Goal: Task Accomplishment & Management: Use online tool/utility

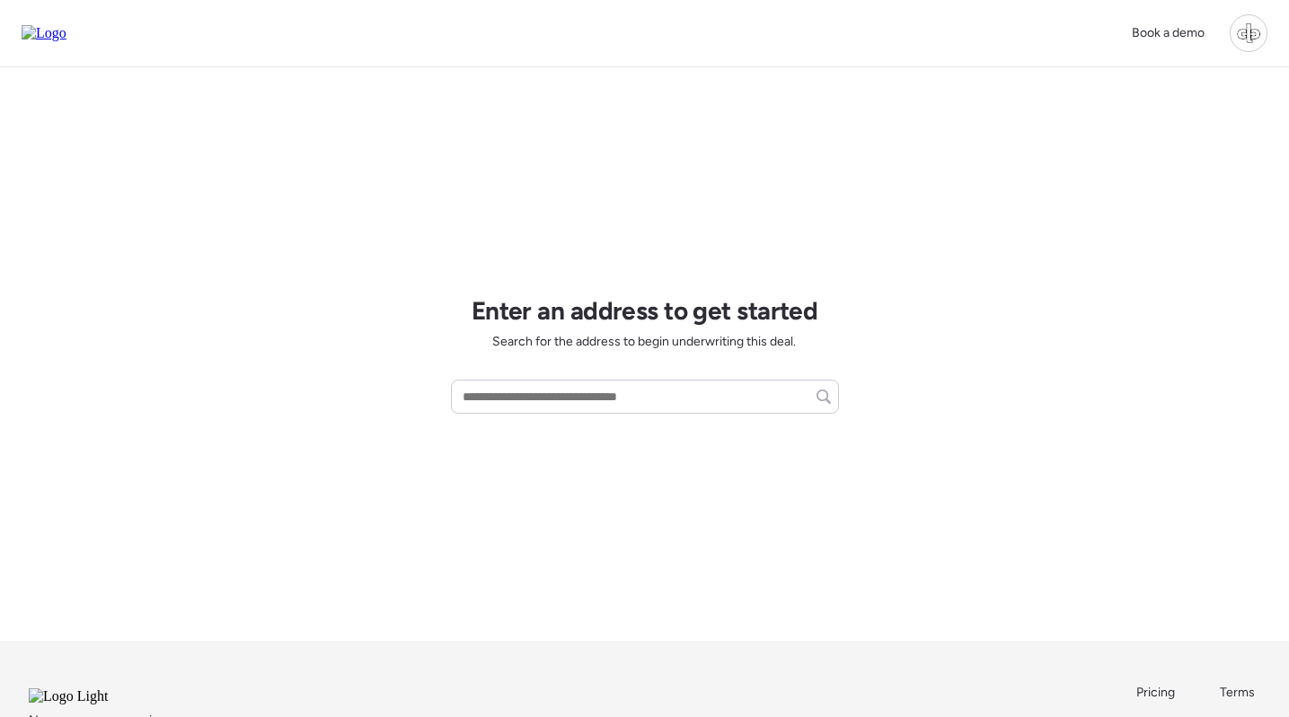
click at [1254, 25] on div at bounding box center [1248, 33] width 38 height 38
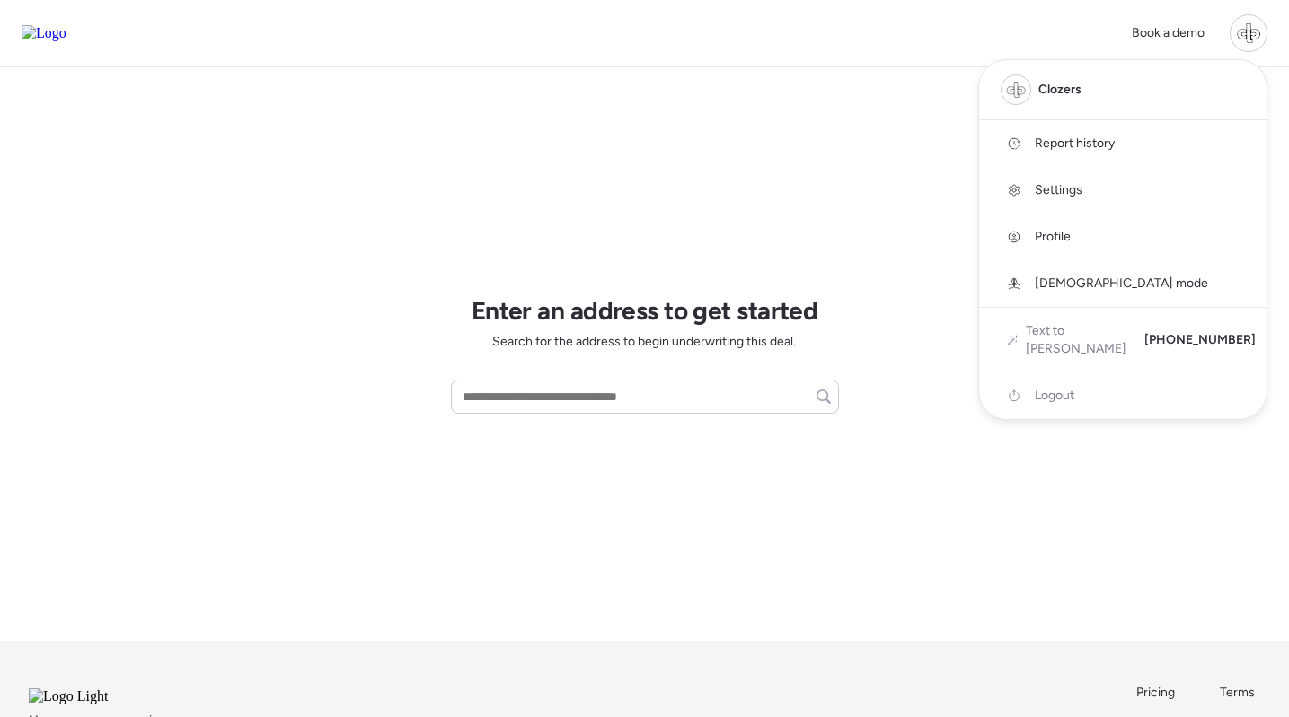
click at [1054, 140] on span "Report history" at bounding box center [1074, 144] width 80 height 18
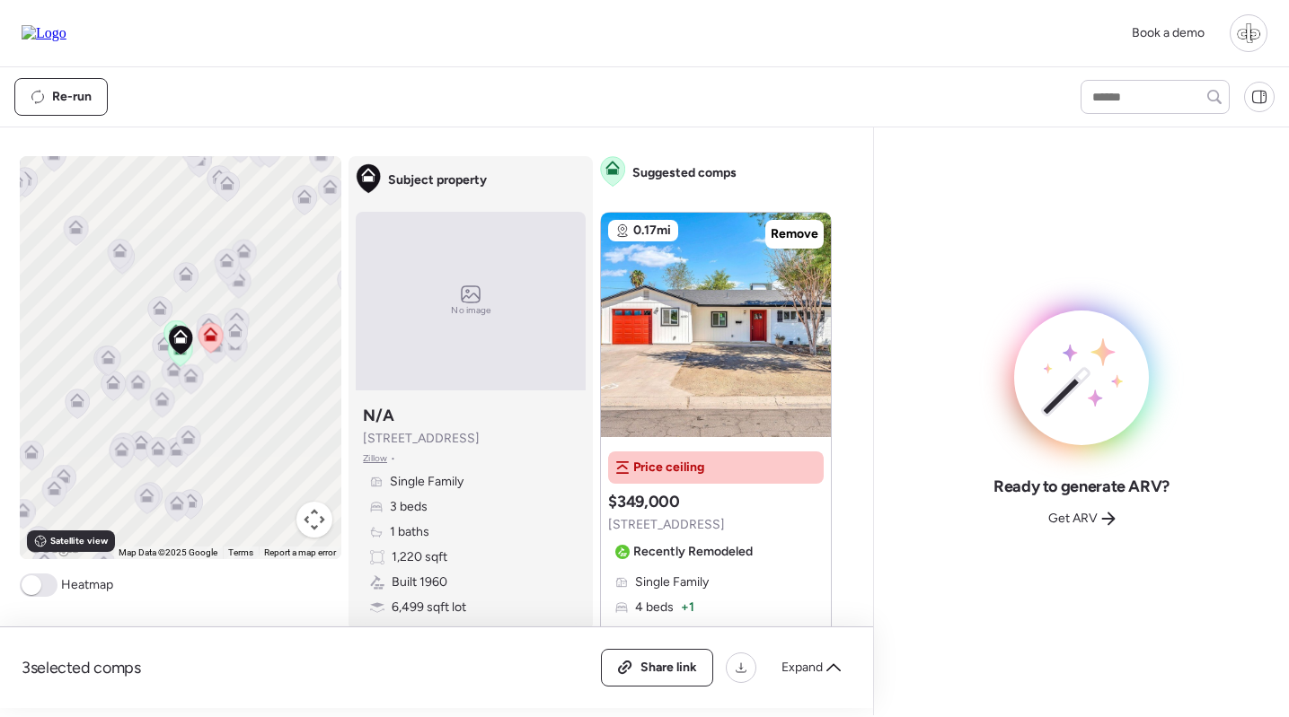
click at [82, 2] on div "Book a demo" at bounding box center [644, 33] width 1289 height 67
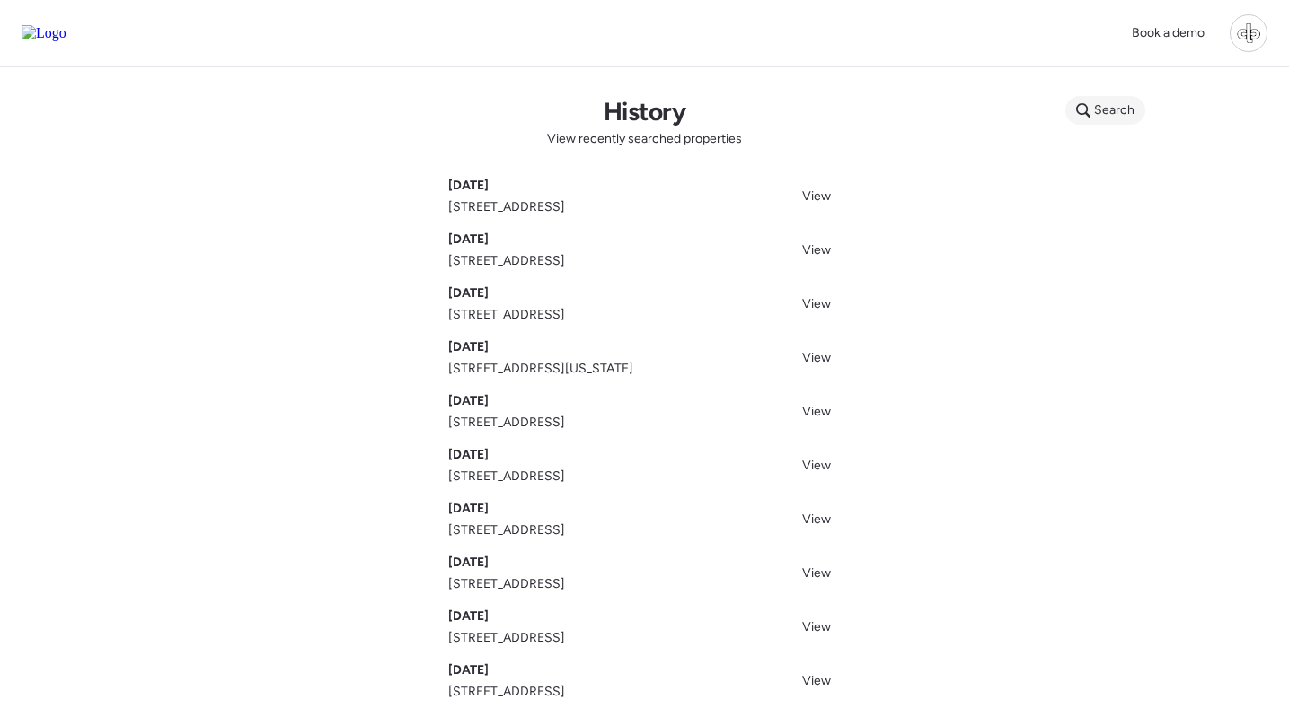
click at [1114, 105] on span "Search" at bounding box center [1114, 110] width 40 height 18
click at [1090, 110] on input "text" at bounding box center [1139, 113] width 133 height 25
type input "********"
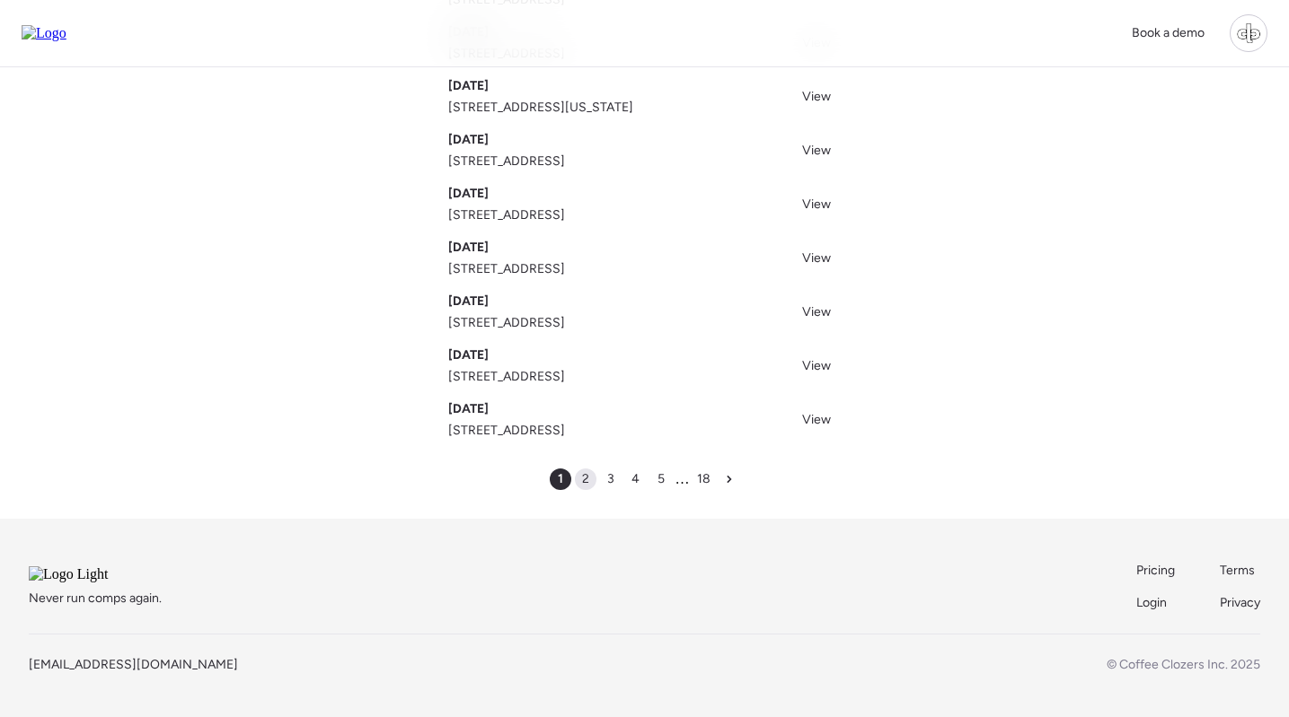
scroll to position [285, 0]
click at [592, 469] on div "2" at bounding box center [586, 480] width 22 height 22
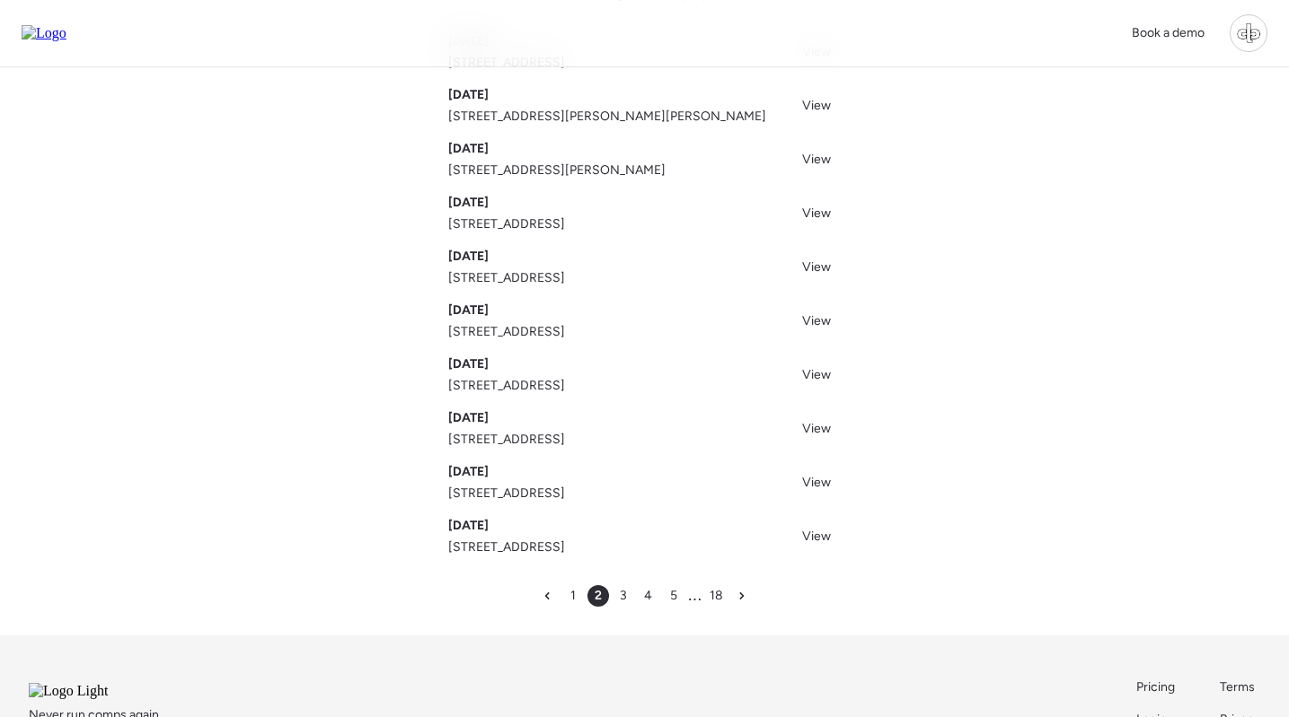
scroll to position [145, 0]
click at [821, 535] on span "View" at bounding box center [816, 535] width 29 height 15
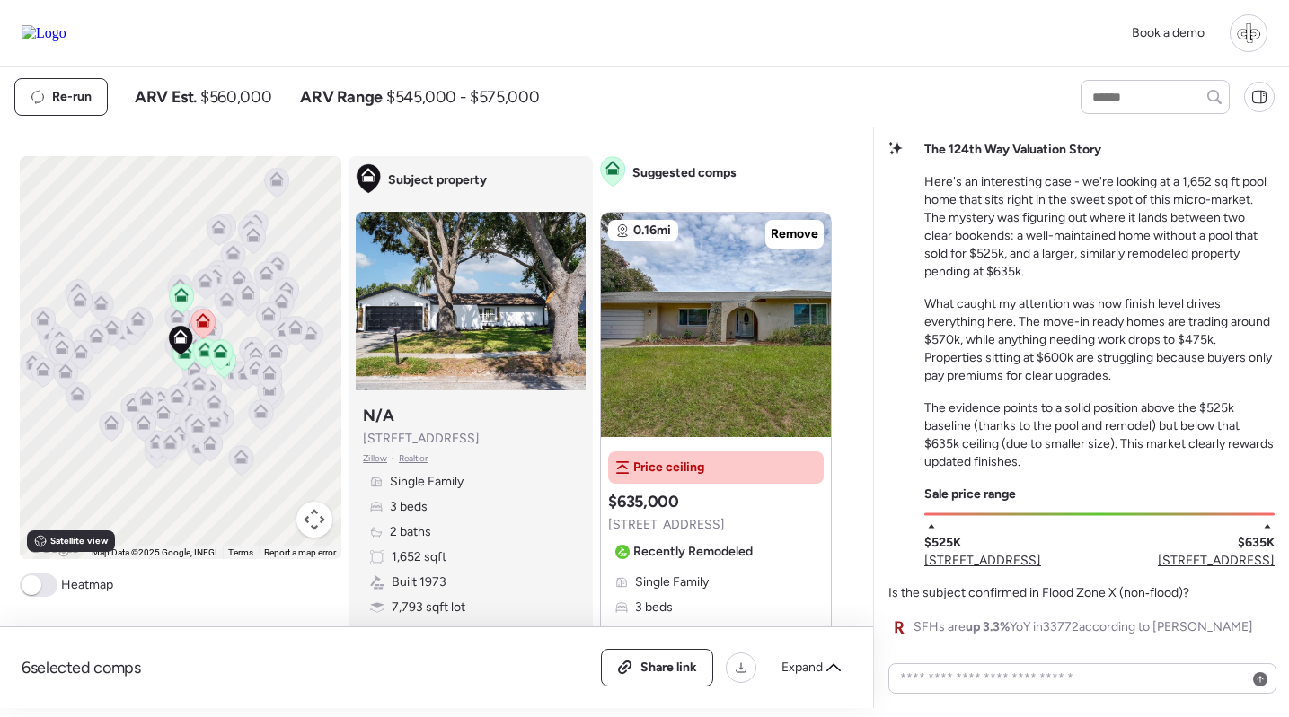
scroll to position [-314, 0]
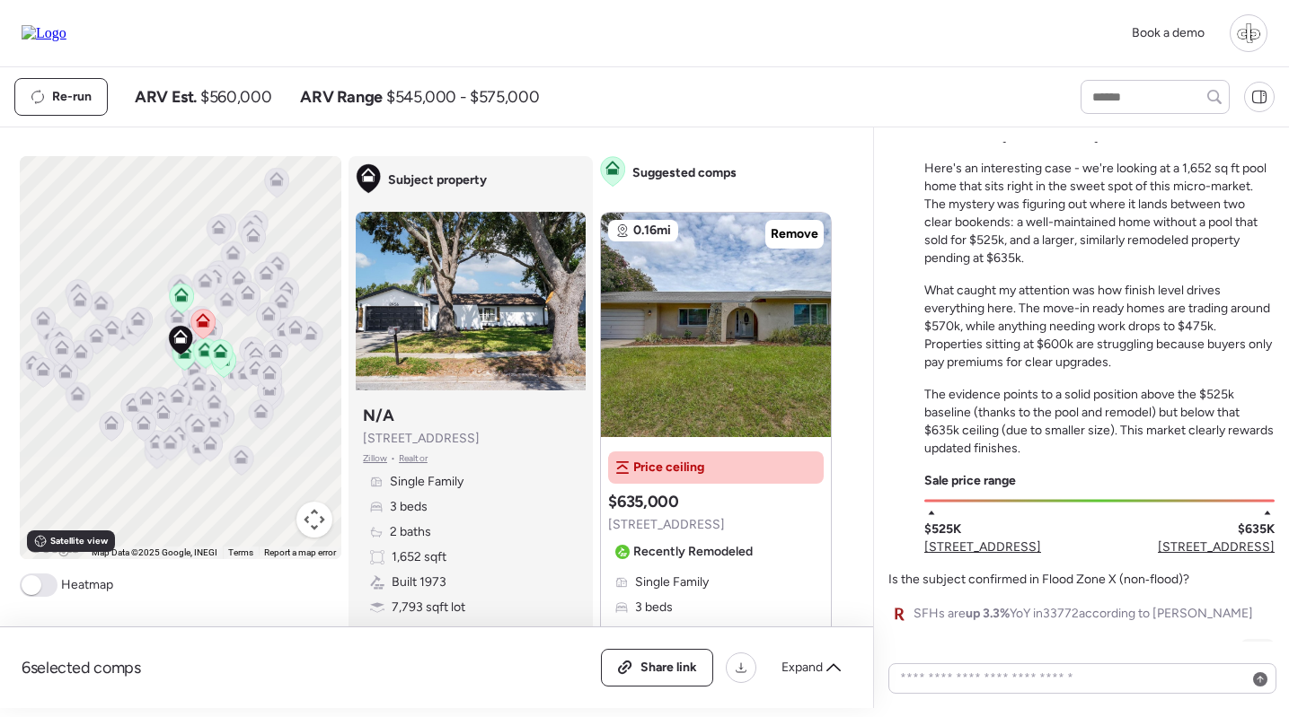
click at [1244, 26] on div at bounding box center [1248, 33] width 38 height 38
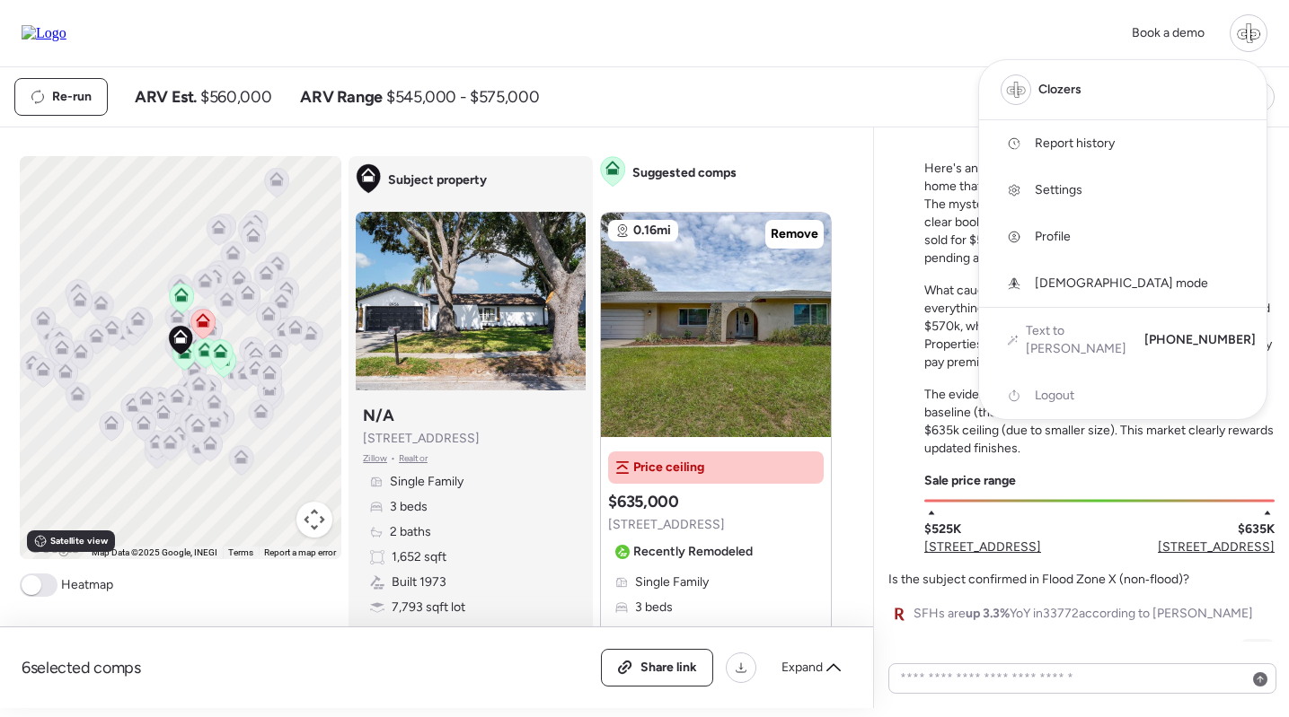
click at [1073, 144] on span "Report history" at bounding box center [1074, 144] width 80 height 18
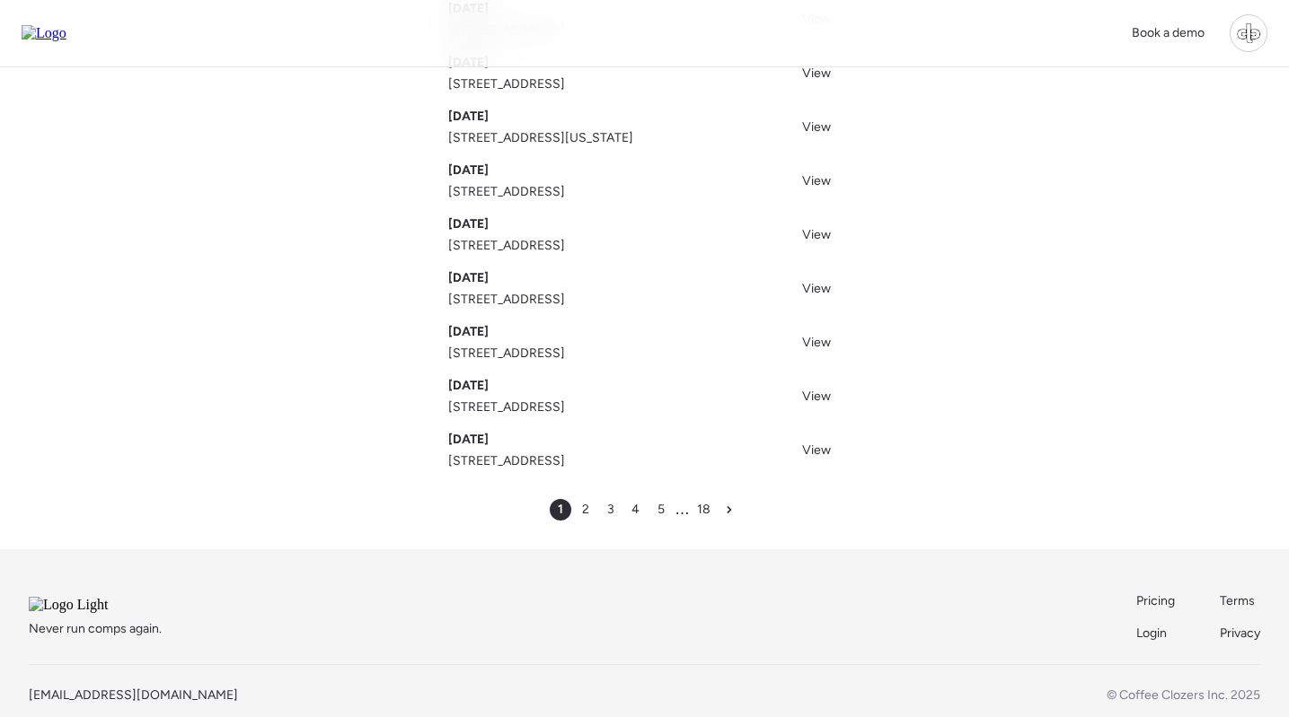
scroll to position [233, 0]
click at [603, 508] on div "3" at bounding box center [611, 508] width 22 height 22
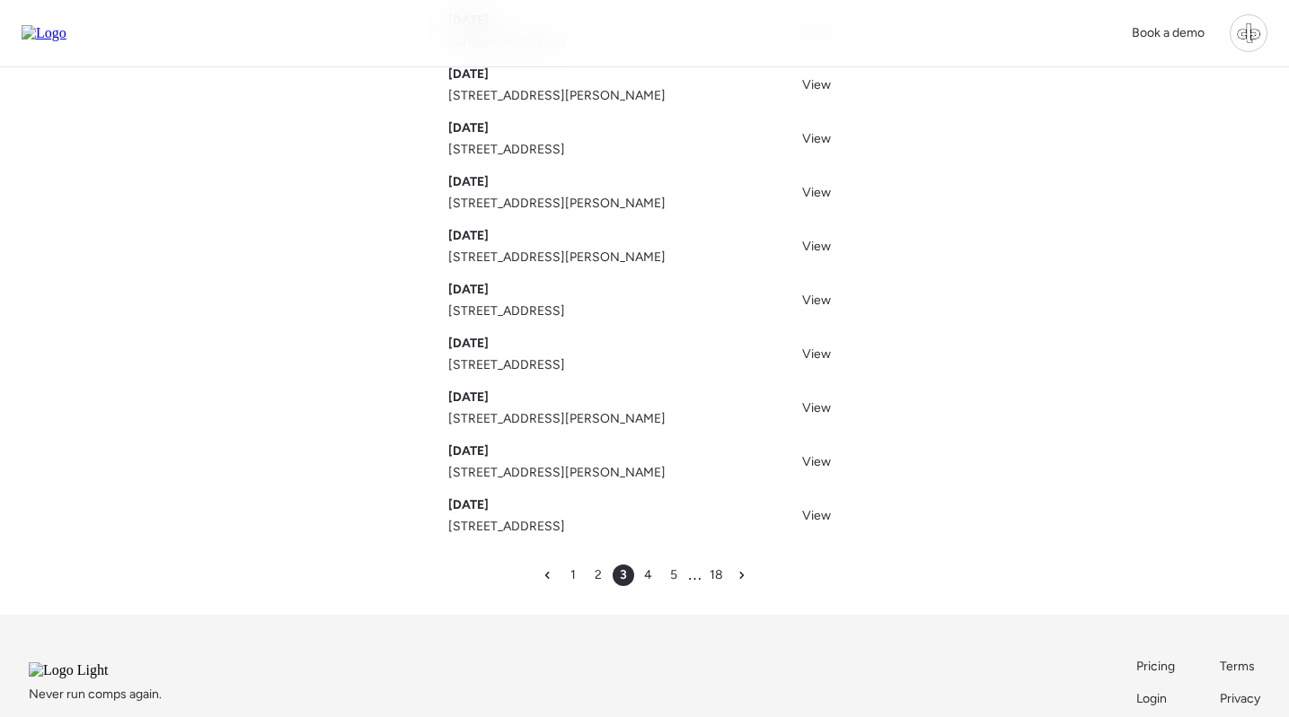
scroll to position [168, 0]
click at [600, 576] on span "2" at bounding box center [597, 573] width 7 height 18
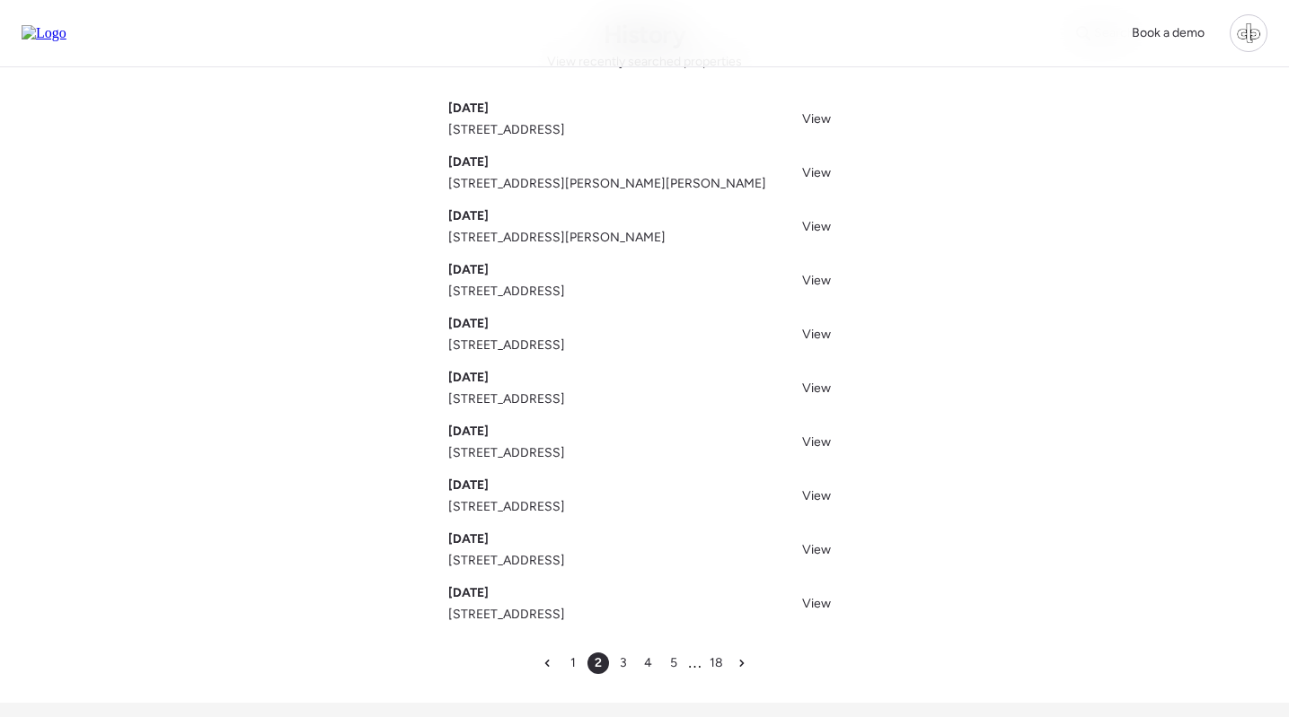
scroll to position [86, 0]
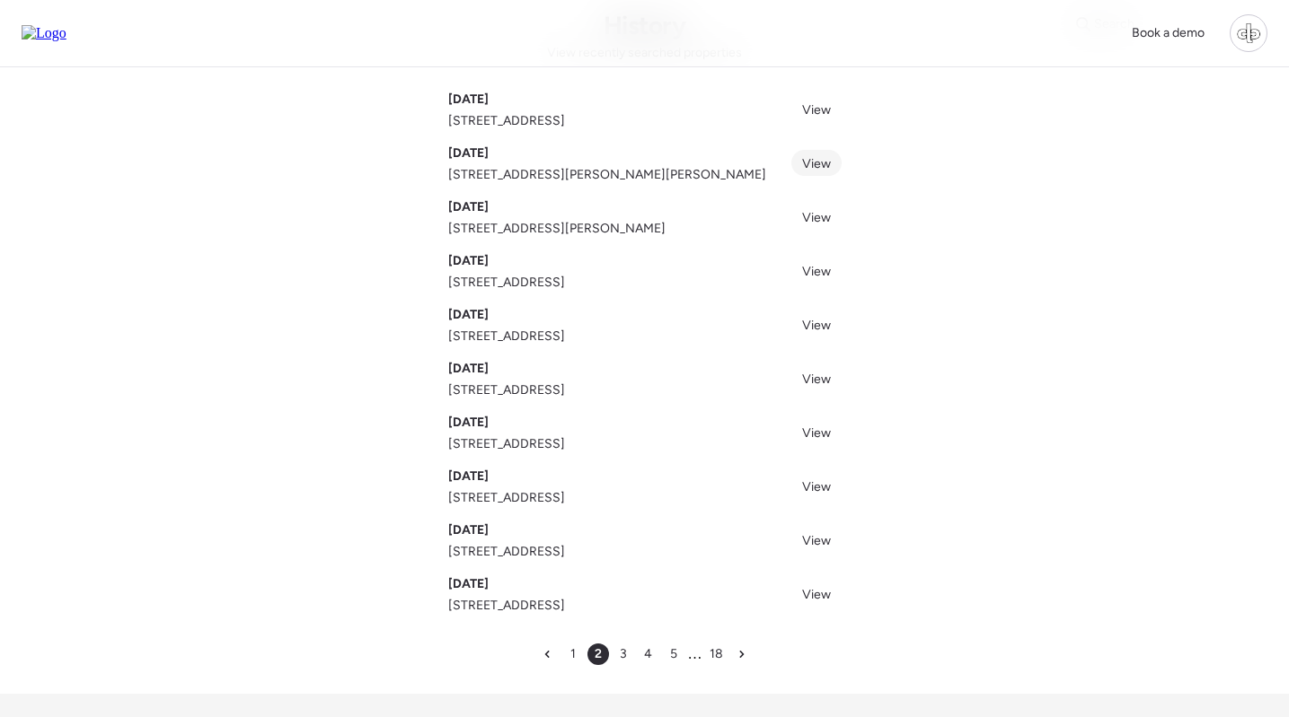
click at [816, 166] on span "View" at bounding box center [816, 163] width 29 height 15
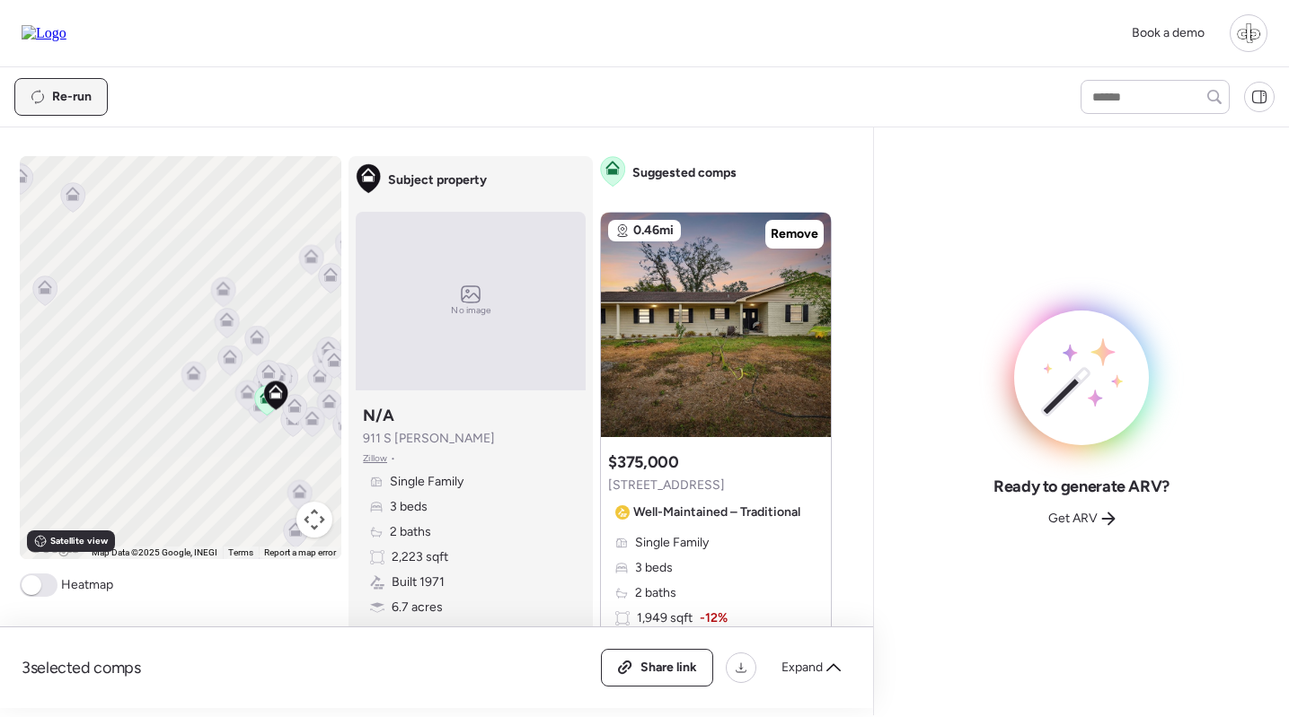
click at [71, 99] on span "Re-run" at bounding box center [72, 97] width 40 height 18
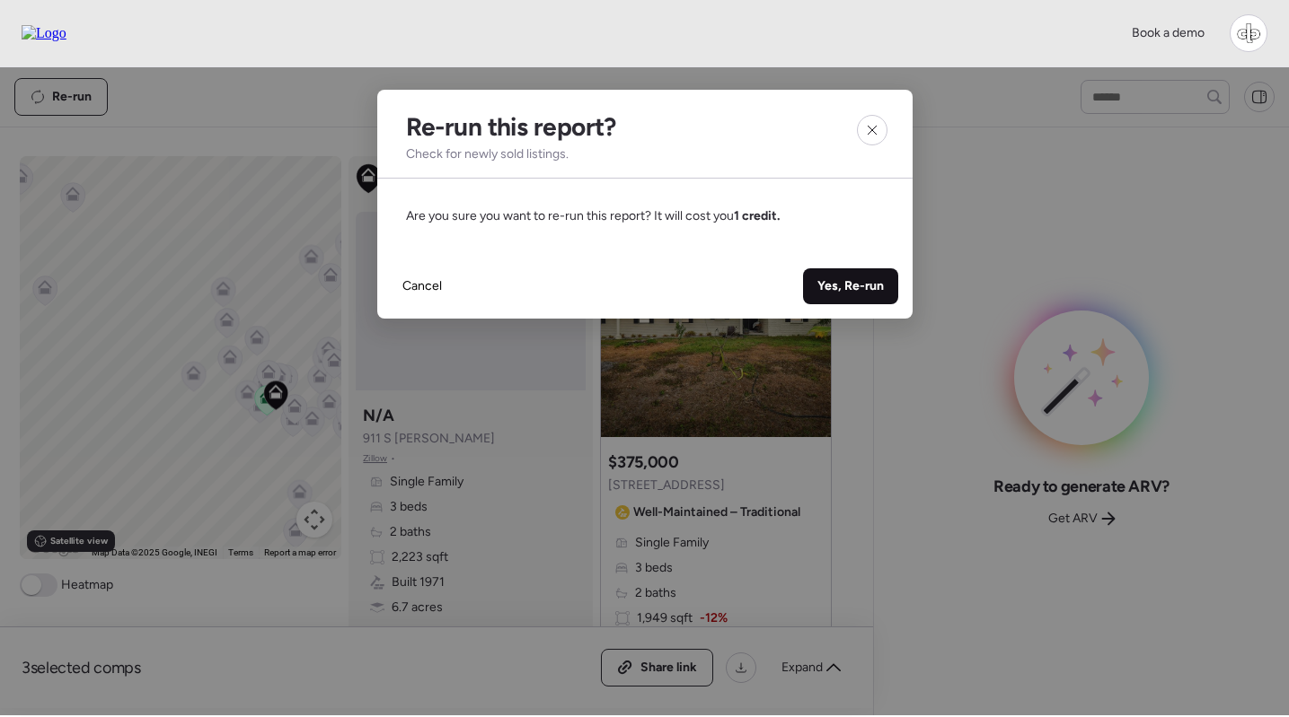
click at [873, 279] on span "Yes, Re-run" at bounding box center [850, 286] width 66 height 18
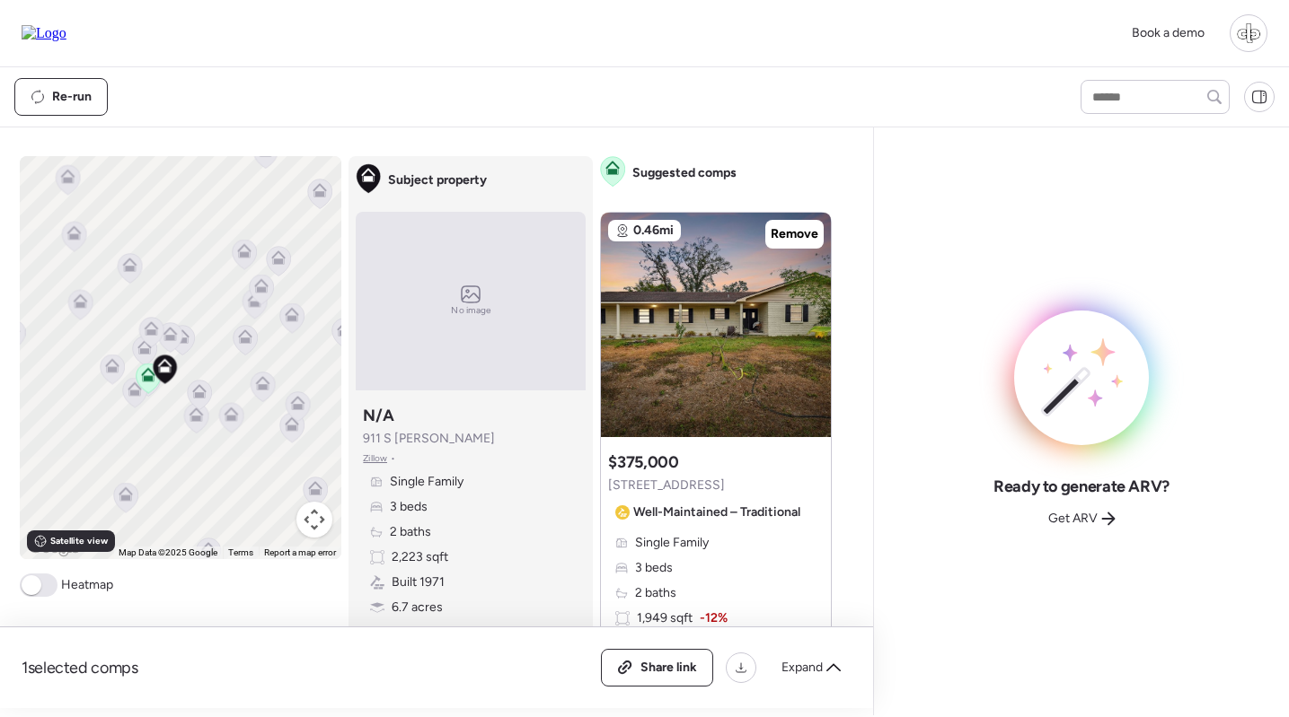
click at [147, 326] on icon at bounding box center [152, 328] width 14 height 14
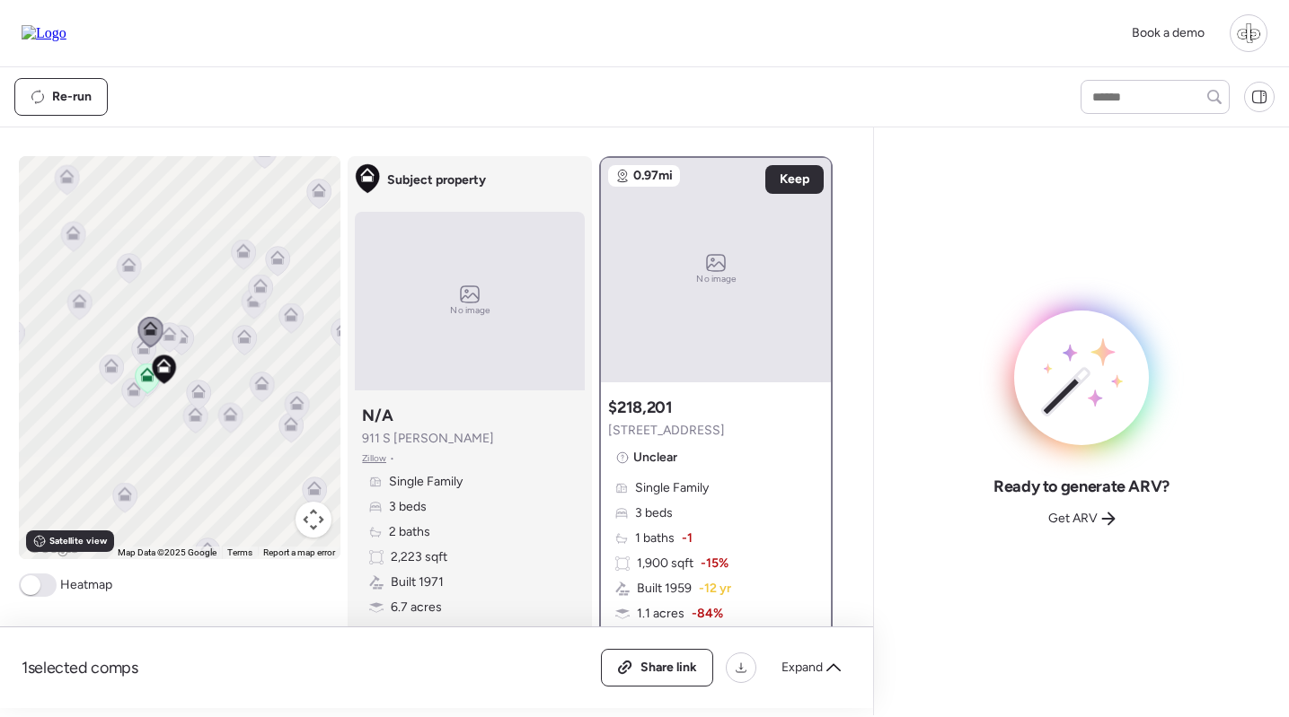
click at [139, 357] on icon at bounding box center [144, 351] width 24 height 30
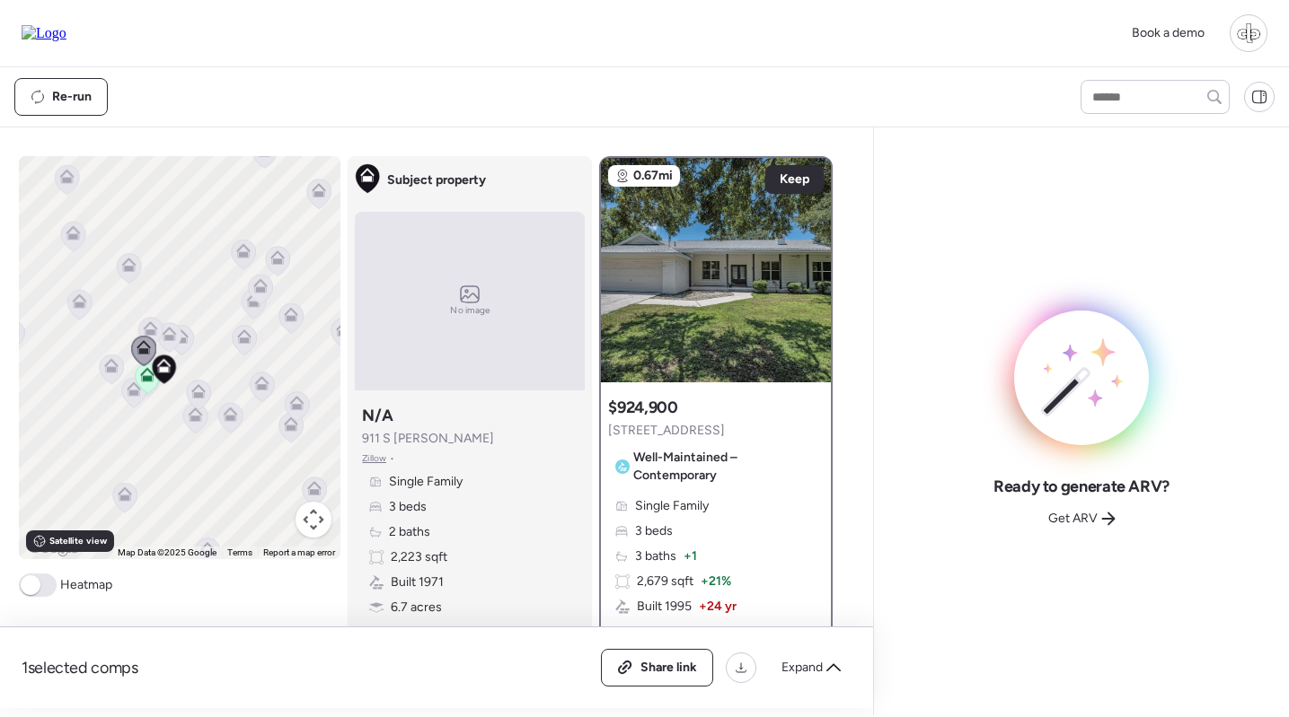
click at [242, 352] on icon at bounding box center [245, 340] width 24 height 30
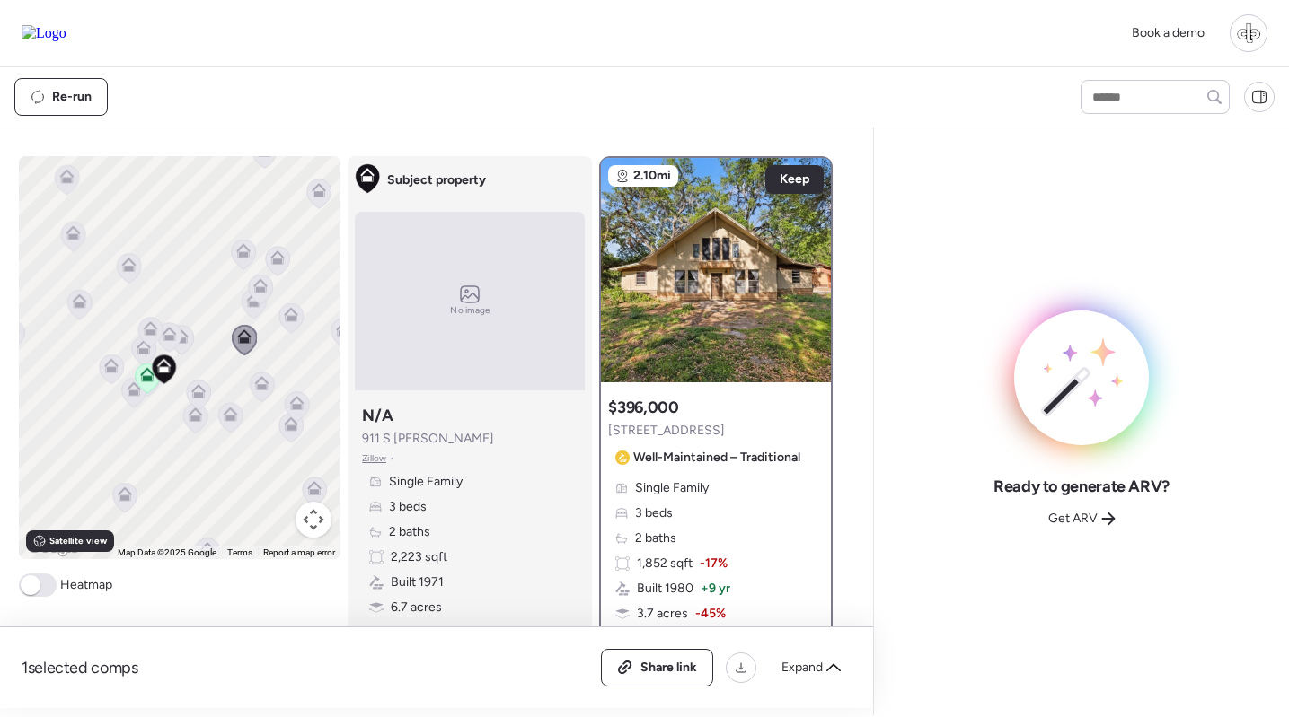
click at [258, 291] on icon at bounding box center [260, 288] width 12 height 5
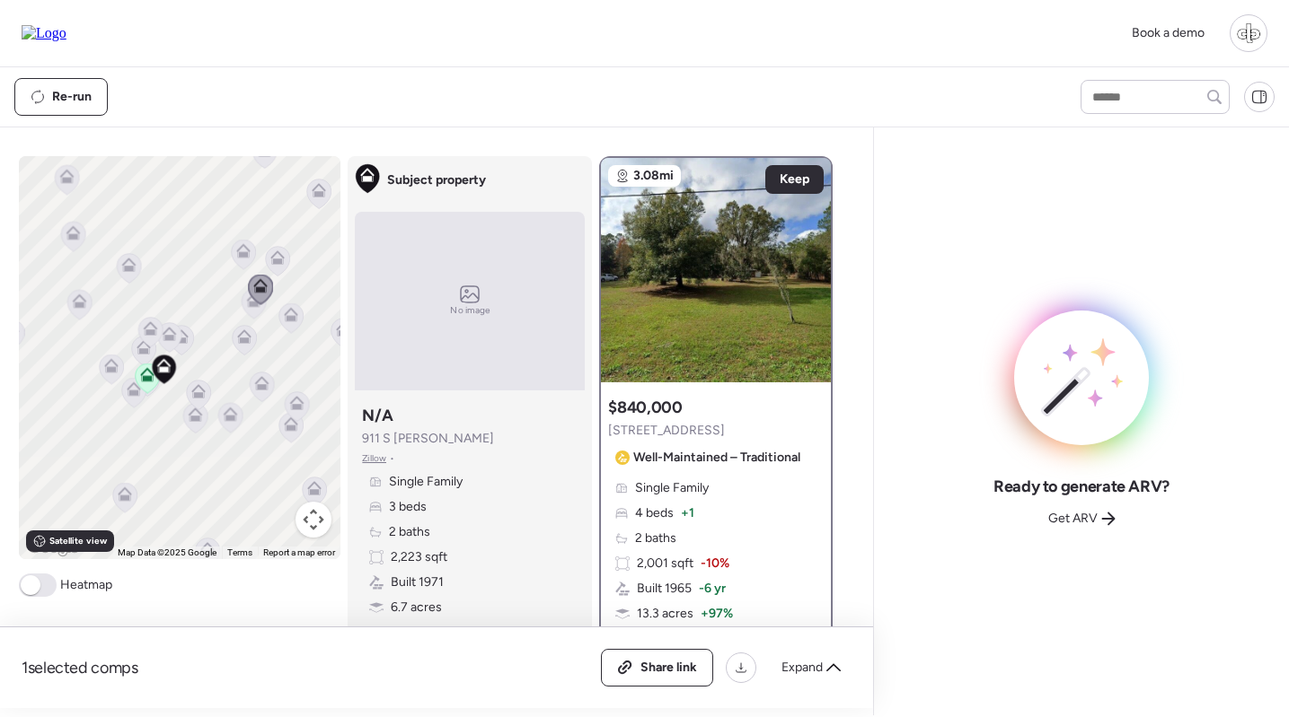
click at [263, 382] on icon at bounding box center [262, 383] width 14 height 14
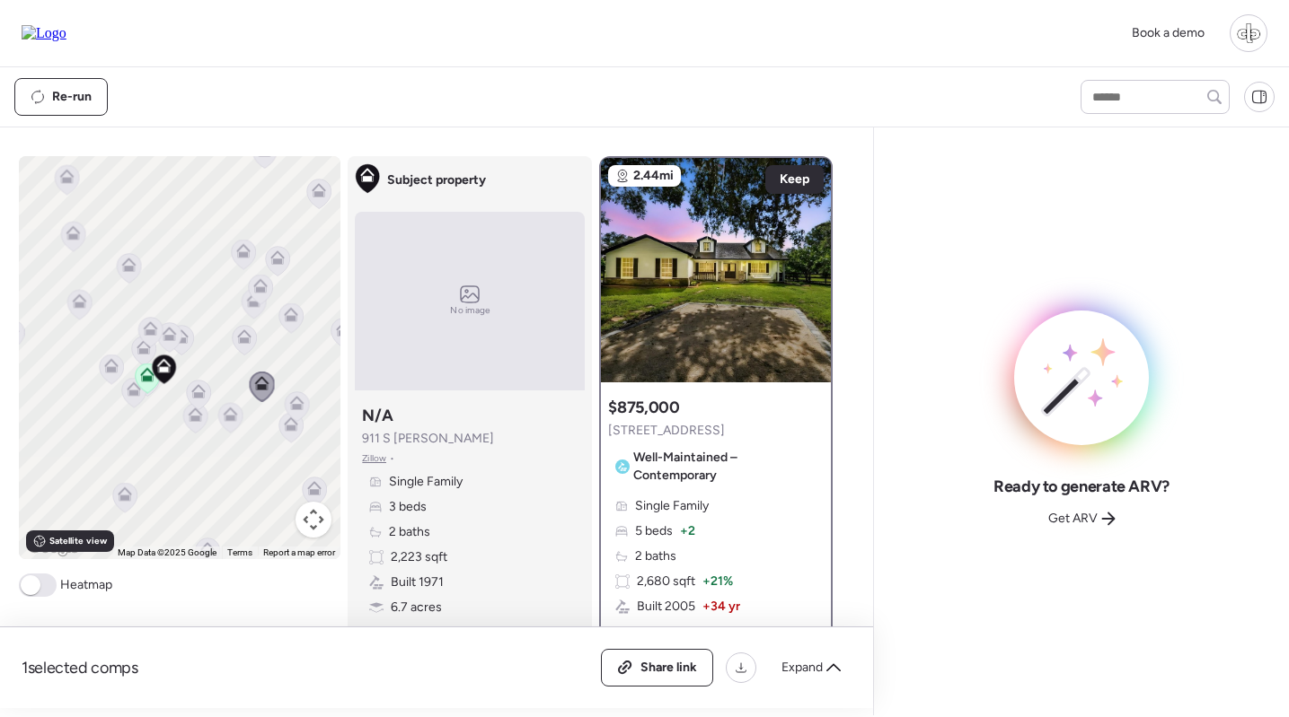
click at [175, 389] on div "To navigate, press the arrow keys. To activate drag with keyboard, press Alt + …" at bounding box center [180, 357] width 322 height 403
click at [189, 419] on icon at bounding box center [195, 418] width 12 height 5
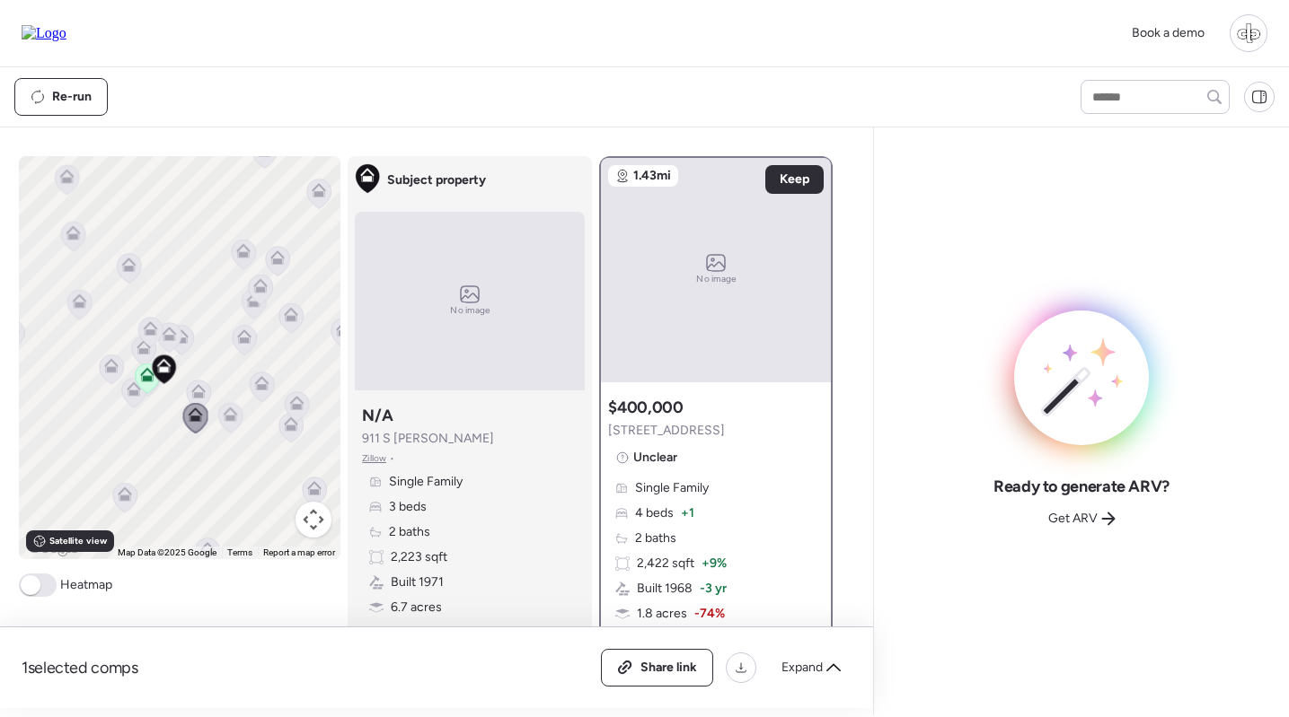
click at [201, 384] on div at bounding box center [198, 396] width 25 height 33
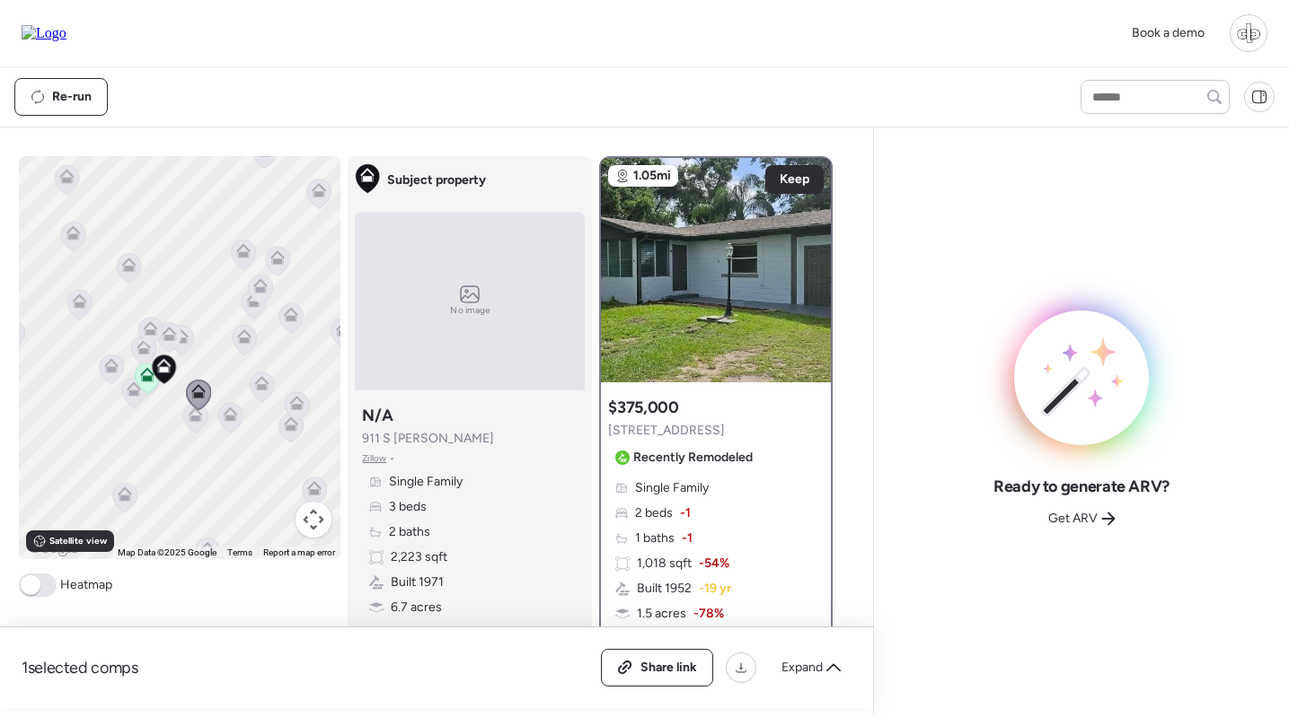
click at [127, 497] on icon at bounding box center [125, 497] width 12 height 5
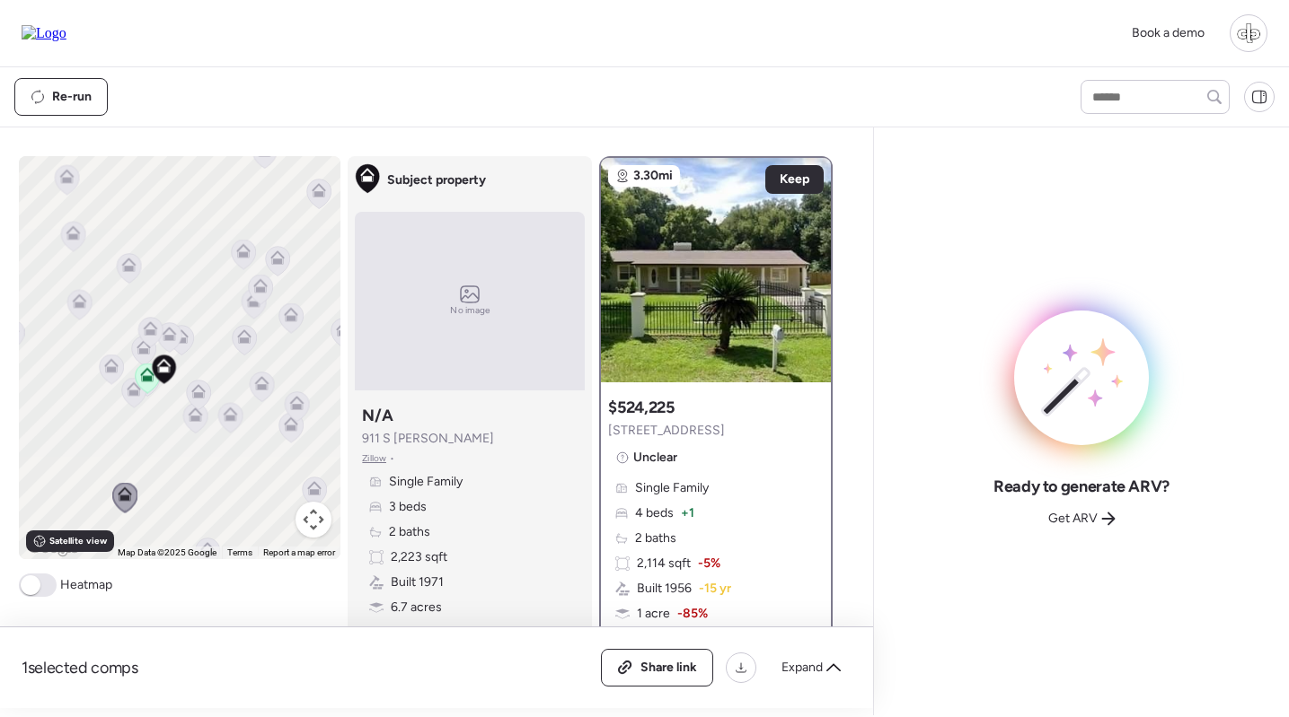
click at [105, 364] on icon at bounding box center [111, 365] width 14 height 14
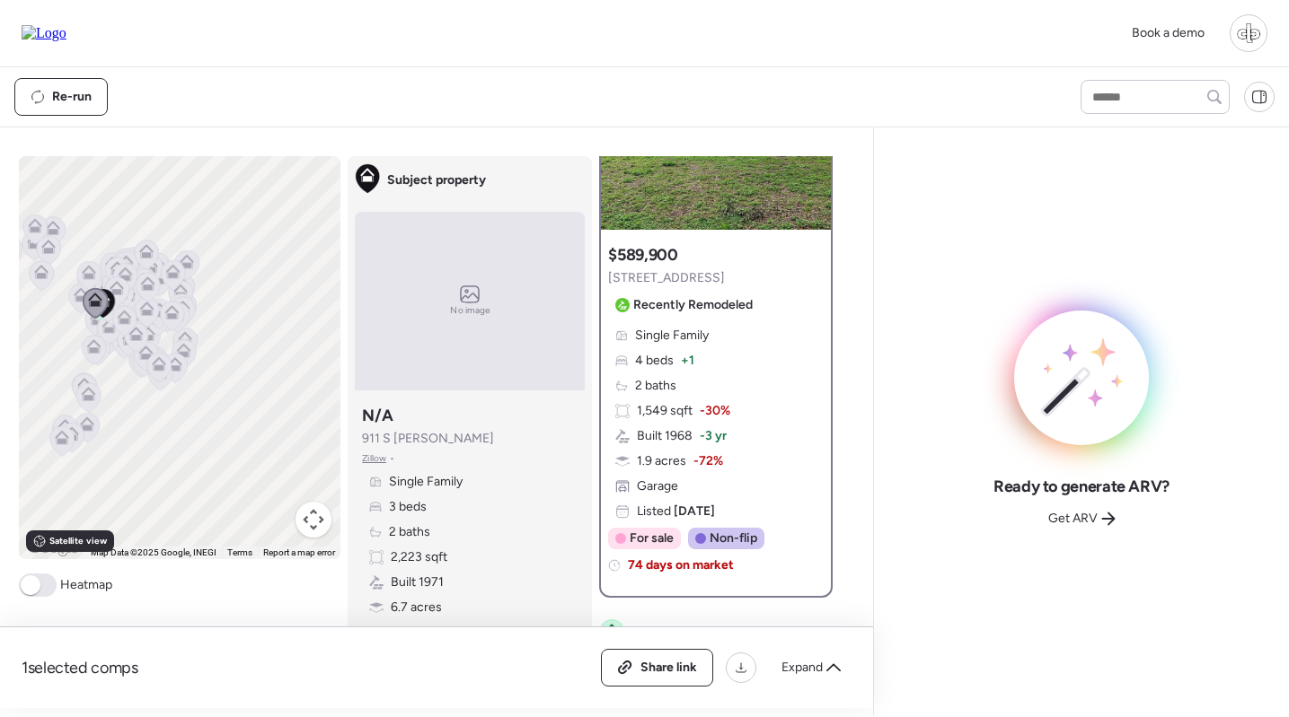
scroll to position [178, 0]
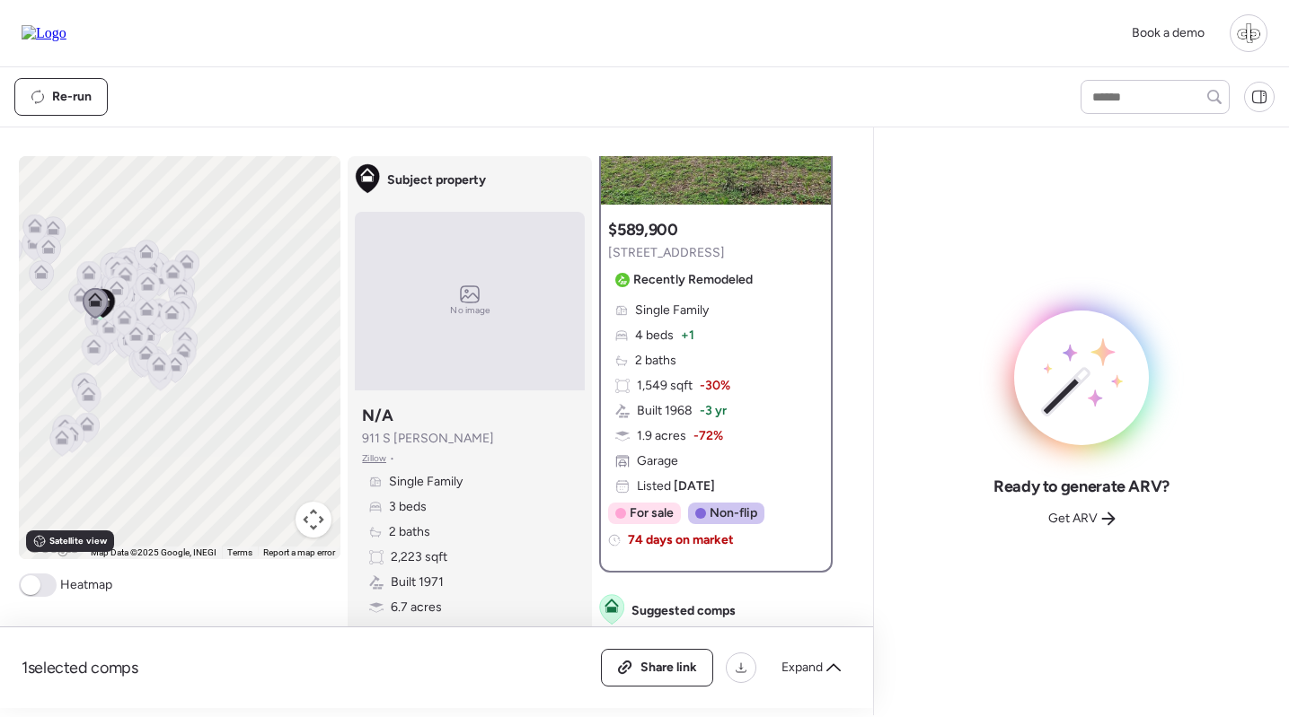
click at [174, 264] on icon at bounding box center [173, 275] width 24 height 30
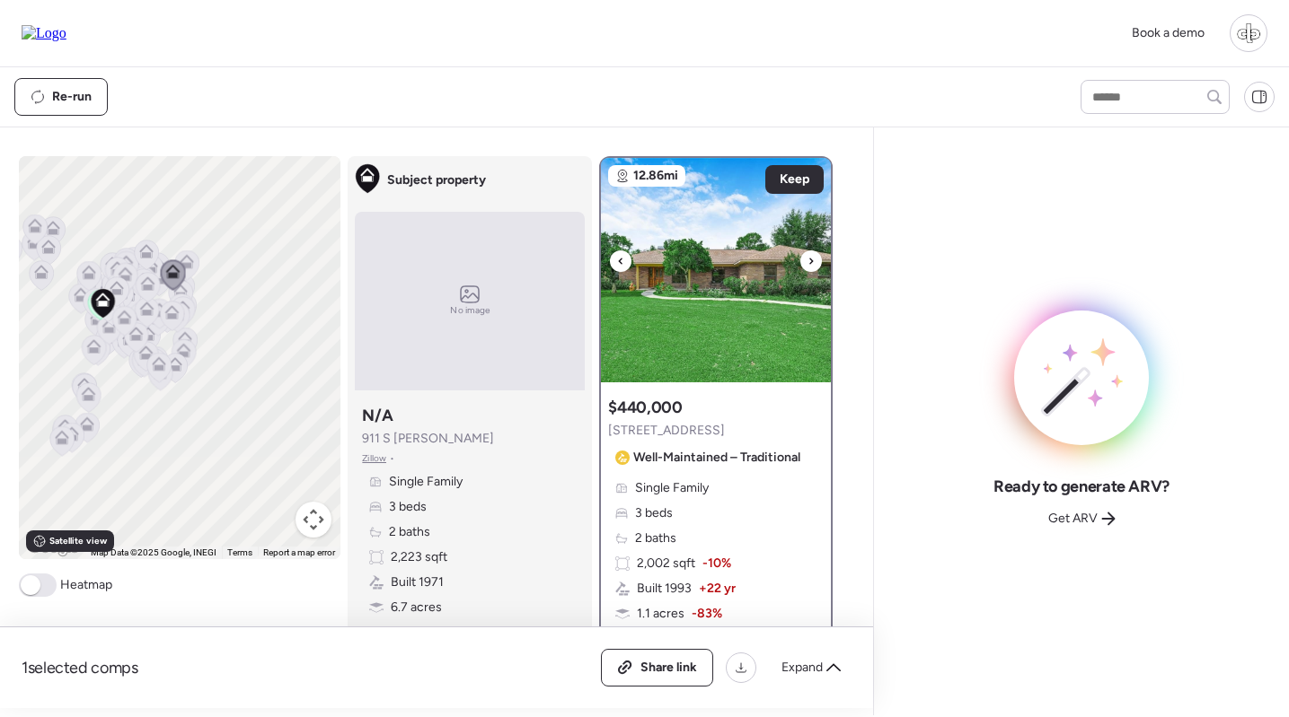
scroll to position [249, 0]
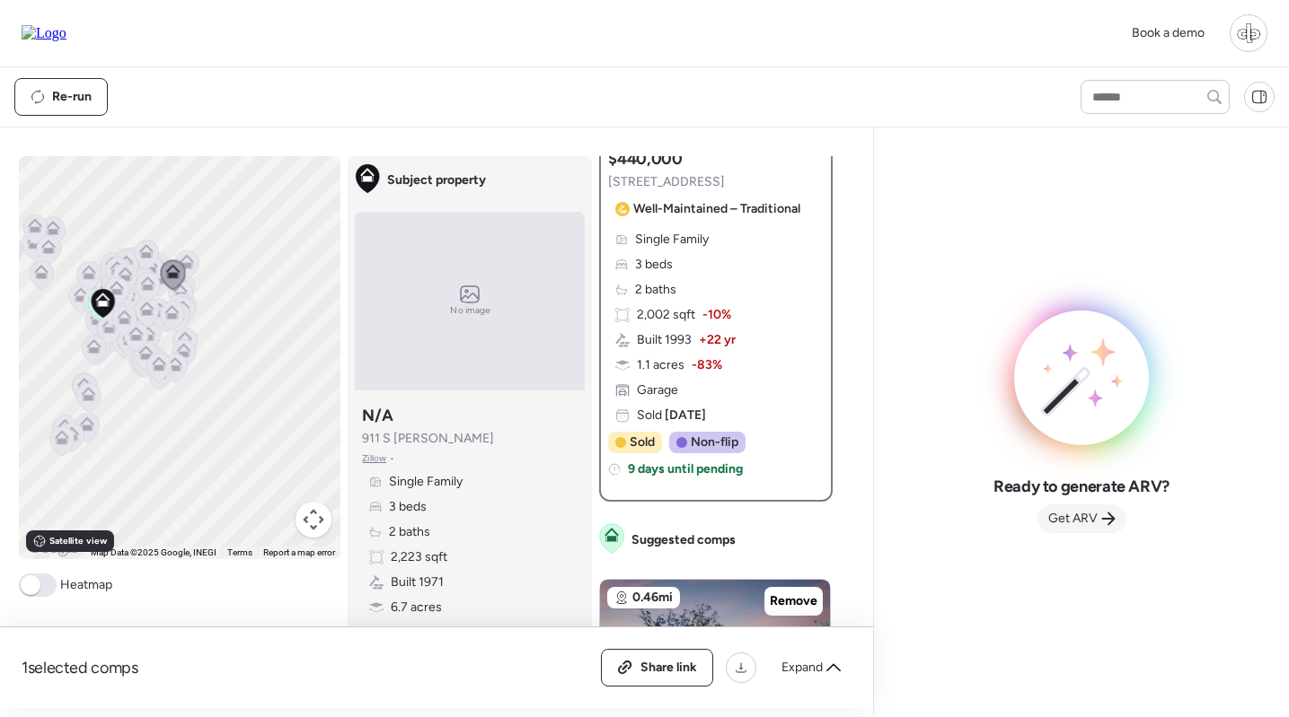
click at [1085, 519] on span "Get ARV" at bounding box center [1072, 519] width 49 height 18
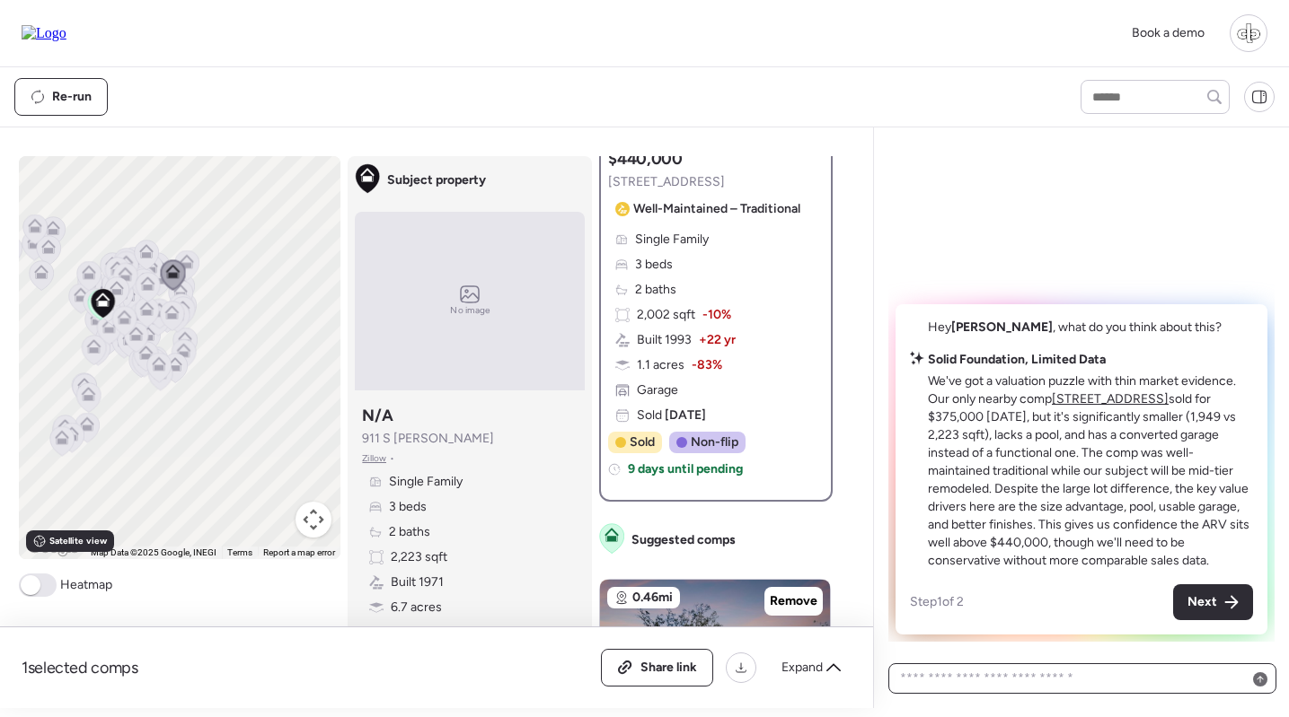
click at [990, 667] on textarea at bounding box center [1082, 678] width 372 height 25
type textarea "**********"
